Goal: Task Accomplishment & Management: Use online tool/utility

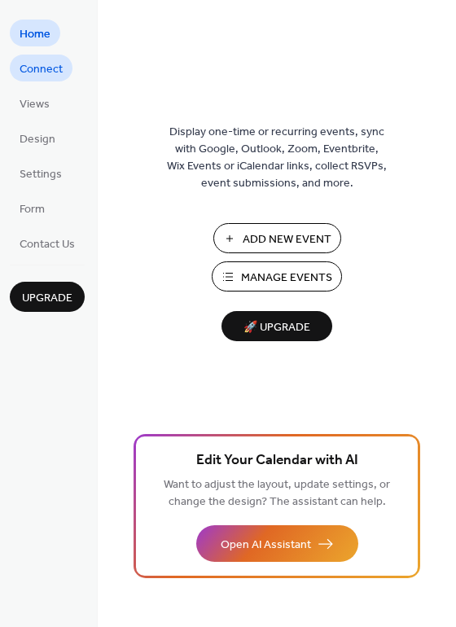
click at [37, 75] on span "Connect" at bounding box center [41, 69] width 43 height 17
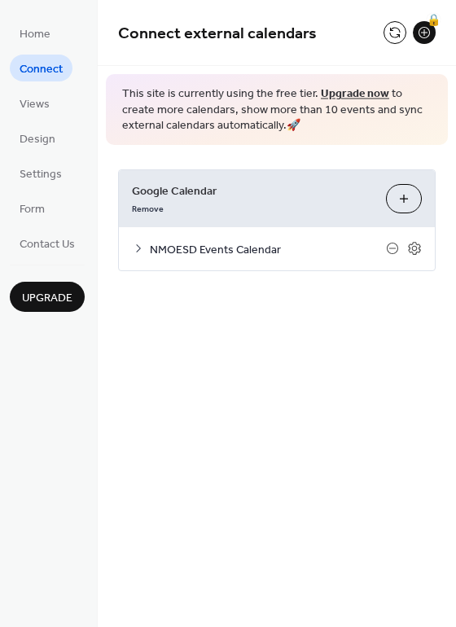
click at [404, 200] on button "Choose Calendars" at bounding box center [404, 198] width 36 height 29
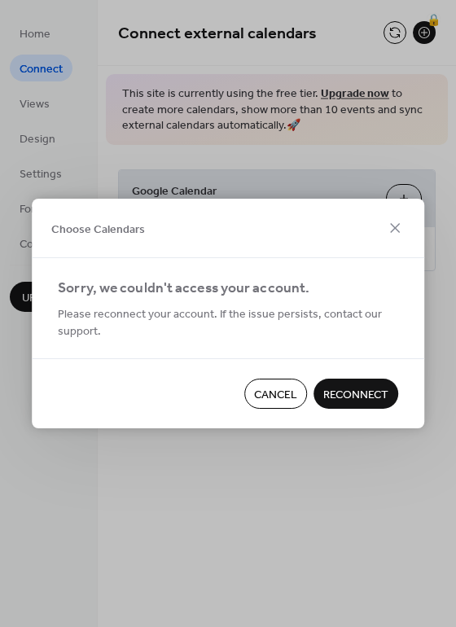
click at [359, 391] on span "Reconnect" at bounding box center [355, 395] width 65 height 17
click at [266, 394] on span "Cancel" at bounding box center [275, 395] width 43 height 17
